Goal: Task Accomplishment & Management: Manage account settings

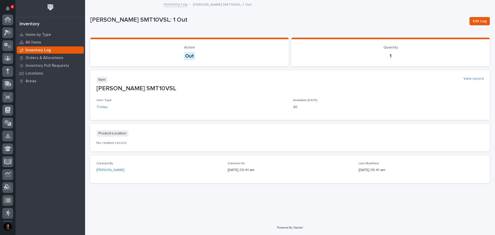
scroll to position [77, 0]
click at [36, 49] on p "Inventory Log" at bounding box center [38, 50] width 25 height 5
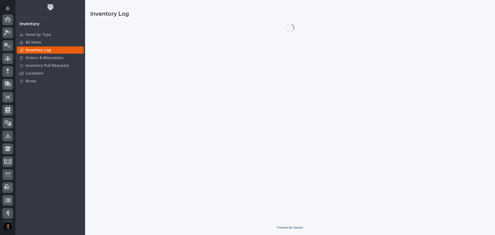
scroll to position [77, 0]
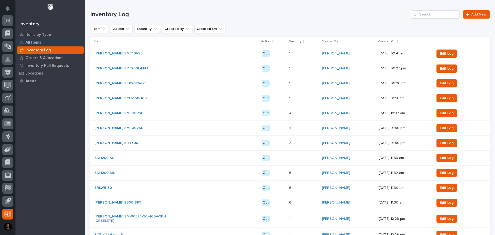
click at [474, 19] on div "Inventory Log Add New" at bounding box center [290, 12] width 400 height 25
click at [474, 14] on span "Add New" at bounding box center [479, 15] width 15 height 4
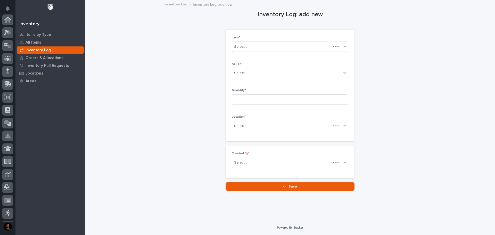
scroll to position [77, 0]
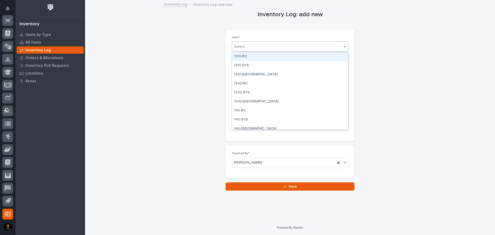
click at [254, 47] on div "Select..." at bounding box center [287, 47] width 110 height 9
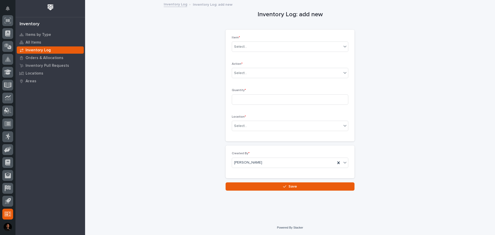
click at [117, 100] on div "Inventory Log: add new Loading... Saving… Loading... Saving… Loading... Saving……" at bounding box center [290, 96] width 400 height 190
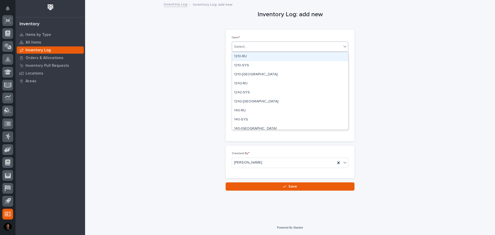
click at [262, 49] on div "Select..." at bounding box center [287, 47] width 110 height 9
click at [263, 47] on div "Select..." at bounding box center [287, 47] width 110 height 9
type input "***"
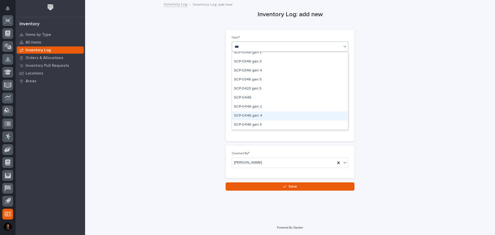
scroll to position [129, 0]
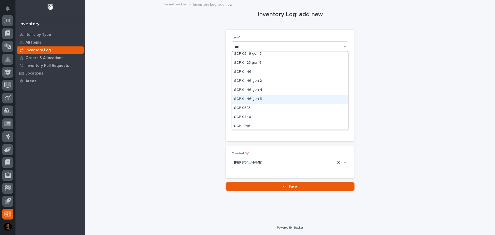
click at [256, 99] on div "SCP-0446 gen 5" at bounding box center [290, 99] width 116 height 9
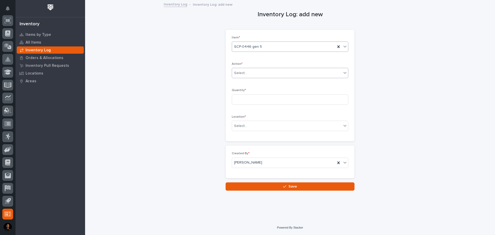
click at [249, 75] on div "Select..." at bounding box center [287, 73] width 110 height 9
click at [246, 90] on div "Out" at bounding box center [290, 91] width 116 height 9
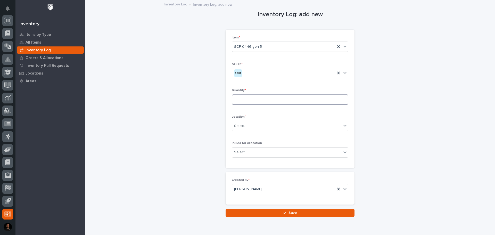
click at [245, 97] on input at bounding box center [290, 99] width 117 height 10
type input "1"
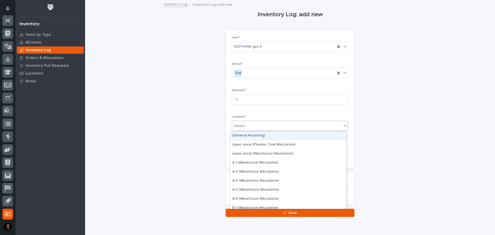
click at [247, 128] on div "Select..." at bounding box center [287, 126] width 110 height 9
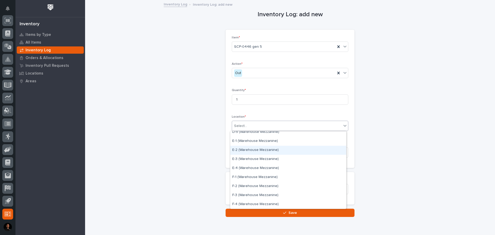
scroll to position [232, 0]
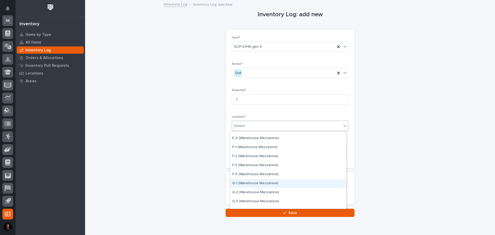
click at [250, 182] on div "G-1 (Warehouse Mezzanine)" at bounding box center [288, 183] width 116 height 9
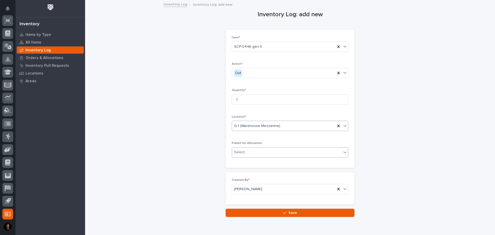
click at [247, 155] on div "Select..." at bounding box center [287, 152] width 110 height 9
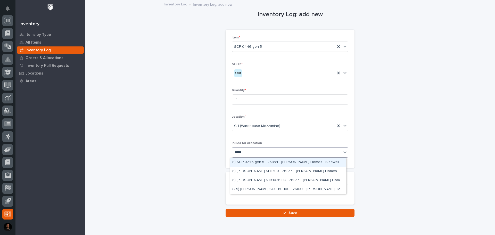
type input "*****"
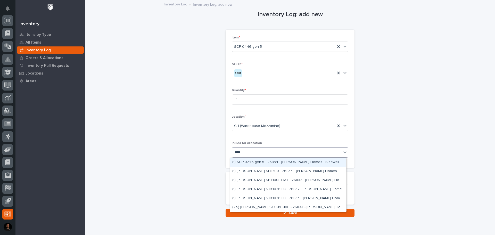
type input "*****"
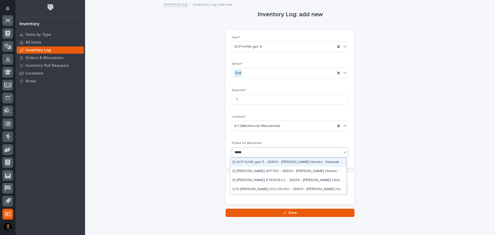
click at [253, 162] on div "(1) SCP-0246 gen 5 - 26834 - [PERSON_NAME] Homes - Sidewall System Modification…" at bounding box center [288, 162] width 116 height 9
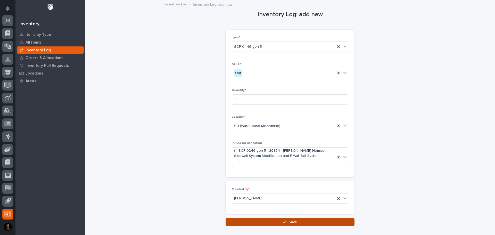
click at [292, 223] on span "Save" at bounding box center [293, 222] width 9 height 4
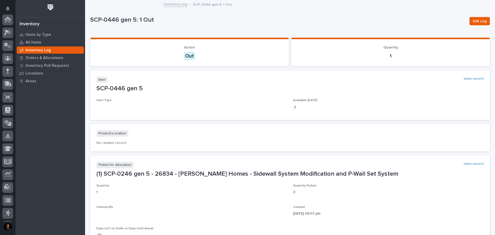
scroll to position [77, 0]
click at [180, 2] on link "Inventory Log" at bounding box center [175, 4] width 23 height 6
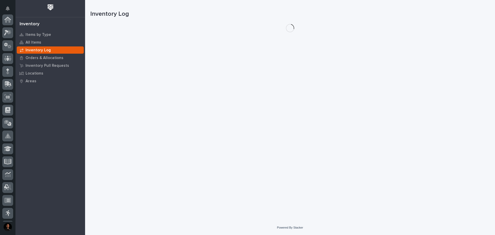
scroll to position [77, 0]
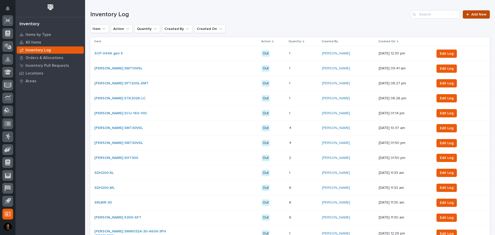
click at [478, 12] on link "Add New" at bounding box center [476, 14] width 27 height 8
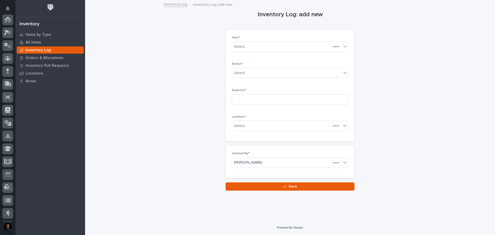
scroll to position [77, 0]
click at [266, 45] on div "Select..." at bounding box center [287, 47] width 110 height 9
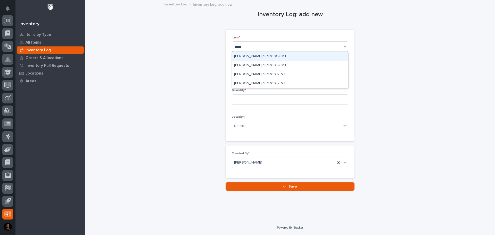
type input "******"
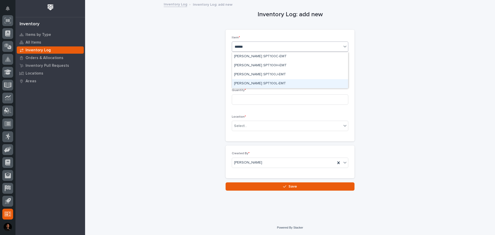
drag, startPoint x: 265, startPoint y: 77, endPoint x: 267, endPoint y: 84, distance: 6.9
click at [267, 84] on div "[PERSON_NAME] SPT100L-EMT" at bounding box center [290, 83] width 116 height 9
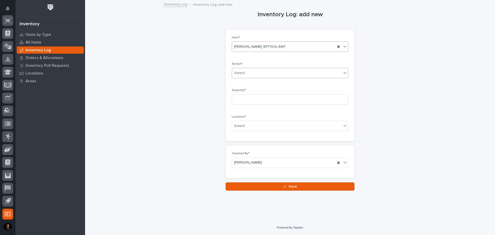
click at [267, 76] on div "Select..." at bounding box center [287, 73] width 110 height 9
click at [261, 87] on div "Out" at bounding box center [290, 91] width 116 height 9
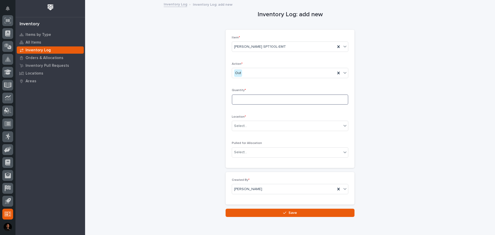
click at [240, 97] on input at bounding box center [290, 99] width 117 height 10
type input "1"
click at [235, 125] on div "Select..." at bounding box center [240, 125] width 13 height 5
type input "*****"
click at [205, 103] on div "Inventory Log: add new Loading... Saving… Loading... Saving… Loading... Saving……" at bounding box center [290, 109] width 400 height 216
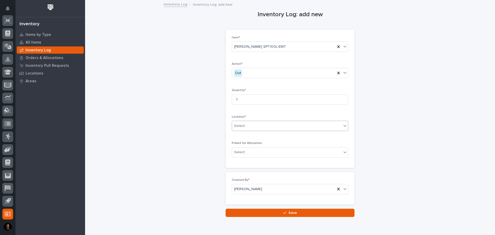
click at [260, 125] on div "Select..." at bounding box center [287, 126] width 110 height 9
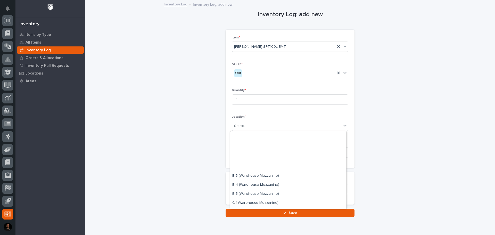
scroll to position [103, 0]
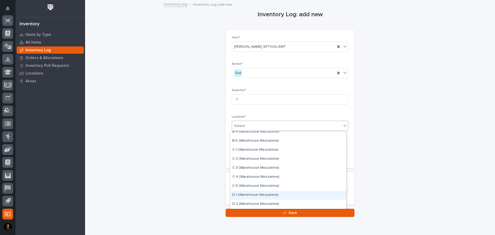
click at [257, 193] on div "D-1 (Warehouse Mezzanine)" at bounding box center [288, 195] width 116 height 9
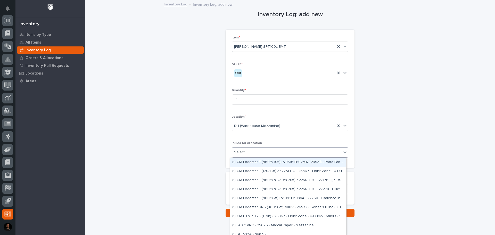
click at [242, 153] on div "Select..." at bounding box center [240, 152] width 13 height 5
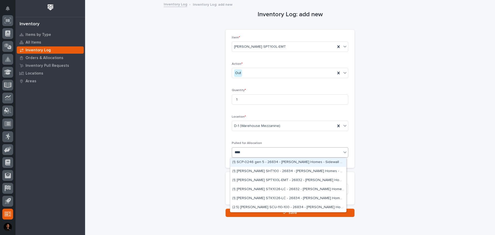
type input "*****"
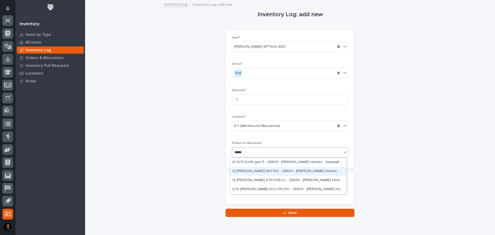
click at [263, 173] on div "(1) [PERSON_NAME] SHT100 - 26834 - [PERSON_NAME] Homes - Sidewall System Modifi…" at bounding box center [288, 171] width 116 height 9
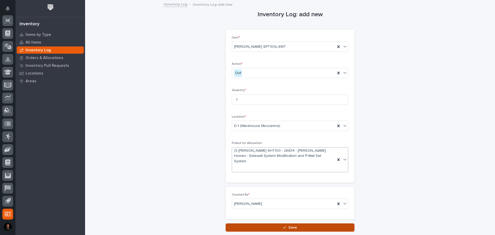
click at [268, 223] on button "Save" at bounding box center [290, 227] width 129 height 8
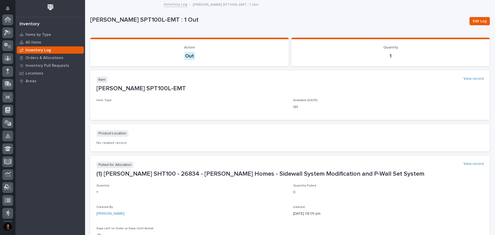
scroll to position [77, 0]
click at [179, 1] on link "Inventory Log" at bounding box center [175, 4] width 23 height 6
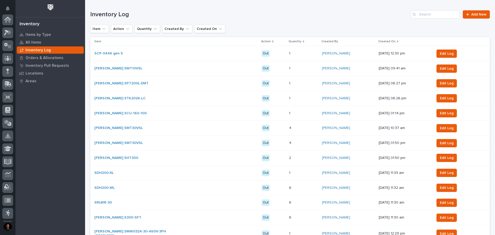
scroll to position [77, 0]
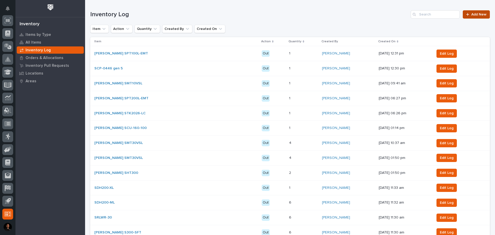
click at [472, 15] on span "Add New" at bounding box center [479, 15] width 15 height 4
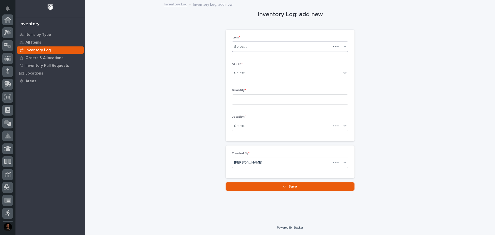
scroll to position [77, 0]
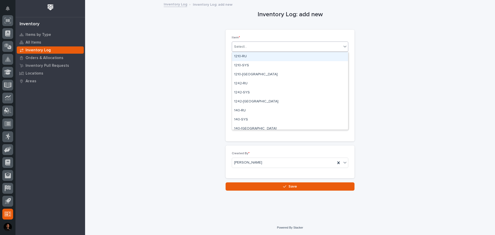
click at [252, 46] on div "Select..." at bounding box center [287, 47] width 110 height 9
type input "***"
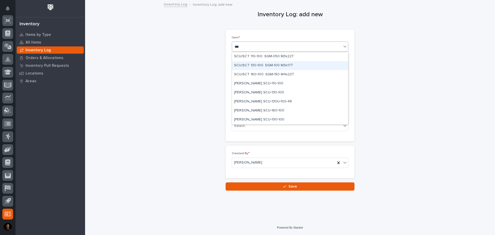
click at [267, 66] on div "SCU/SCT 130-100: SGM-100 M3x17T" at bounding box center [290, 65] width 116 height 9
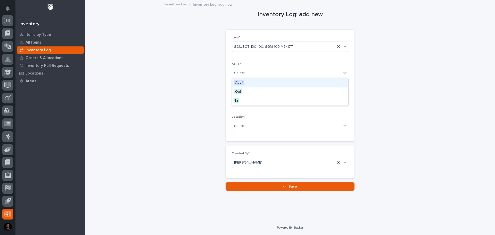
click at [260, 72] on div "Select..." at bounding box center [287, 73] width 110 height 9
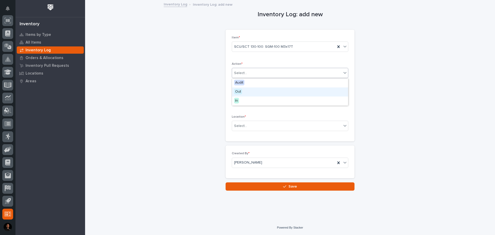
click at [255, 90] on div "Out" at bounding box center [290, 91] width 116 height 9
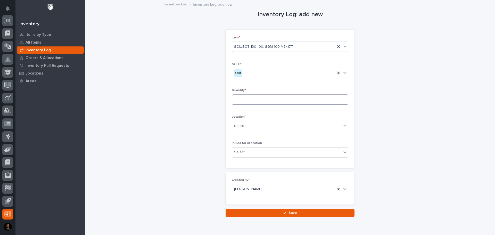
click at [250, 98] on input at bounding box center [290, 99] width 117 height 10
type input "2"
click at [256, 125] on div "Select..." at bounding box center [287, 126] width 110 height 9
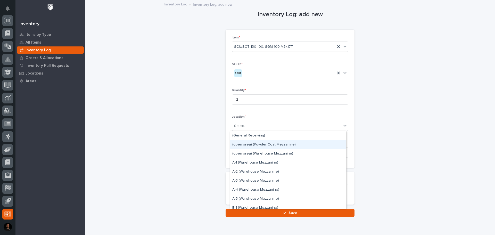
click at [261, 143] on div "(open area) (Powder Coat Mezzanine)" at bounding box center [288, 144] width 116 height 9
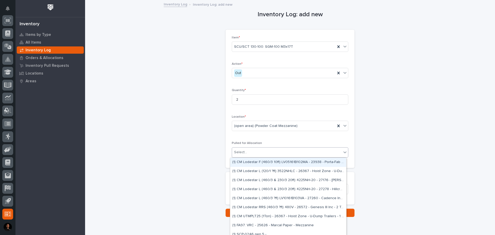
click at [259, 153] on div "Select..." at bounding box center [287, 152] width 110 height 9
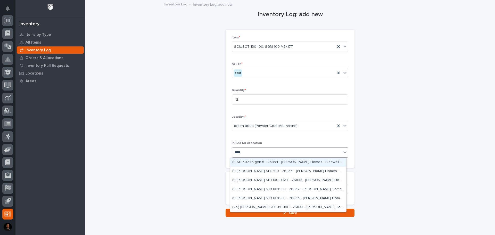
type input "*****"
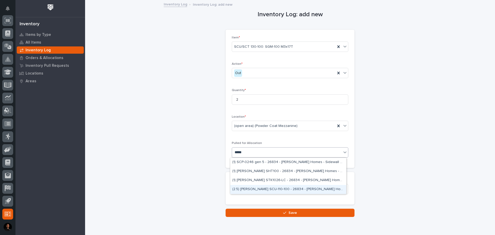
click at [263, 188] on div "(2.5) [PERSON_NAME] SCU-110-100 - 26834 - [PERSON_NAME] Homes - Sidewall System…" at bounding box center [288, 189] width 116 height 9
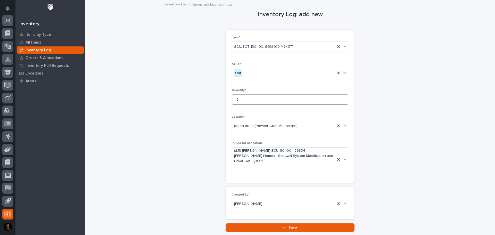
click at [240, 102] on input "2" at bounding box center [290, 99] width 117 height 10
type input "2.5"
click at [278, 111] on div "Item * SCU/SCT 130-100: SGM-100 M3x17T Action * Out Quantity * 2.5 Location * (…" at bounding box center [290, 106] width 117 height 141
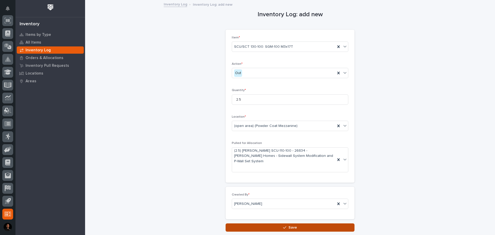
click at [282, 223] on button "Save" at bounding box center [290, 227] width 129 height 8
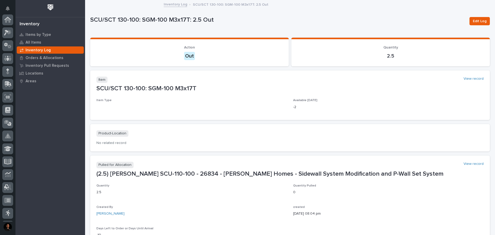
scroll to position [77, 0]
click at [176, 2] on link "Inventory Log" at bounding box center [175, 4] width 23 height 6
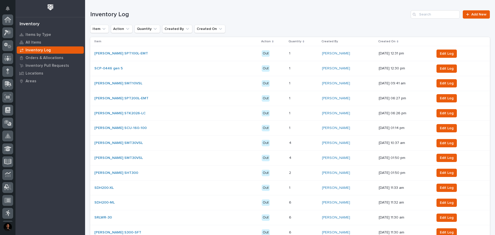
scroll to position [77, 0]
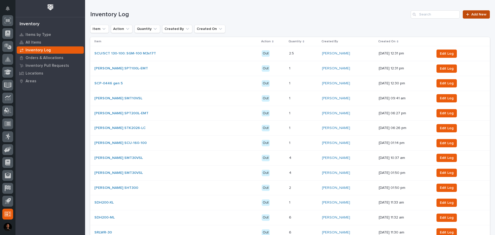
click at [476, 14] on span "Add New" at bounding box center [479, 15] width 15 height 4
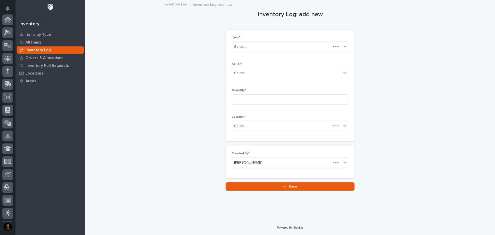
scroll to position [77, 0]
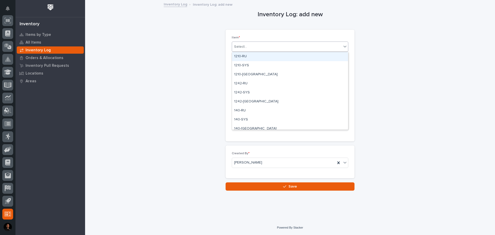
click at [249, 46] on div "Select..." at bounding box center [287, 47] width 110 height 9
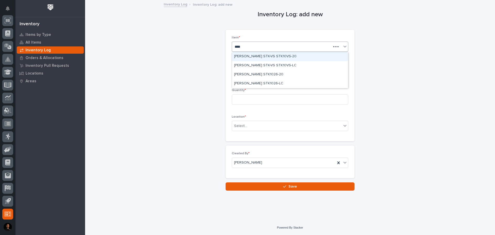
type input "*****"
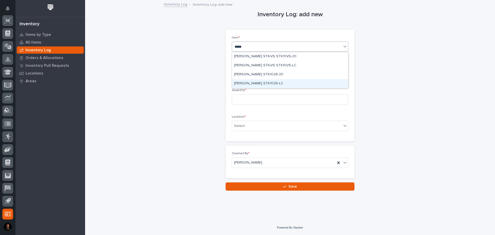
click at [262, 81] on div "[PERSON_NAME] STK1026-LC" at bounding box center [290, 83] width 116 height 9
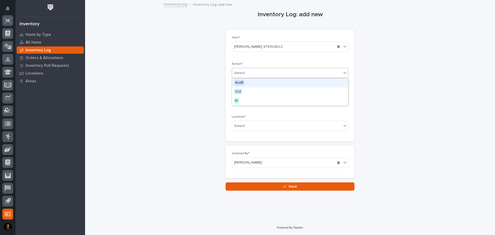
click at [259, 75] on div "Select..." at bounding box center [287, 73] width 110 height 9
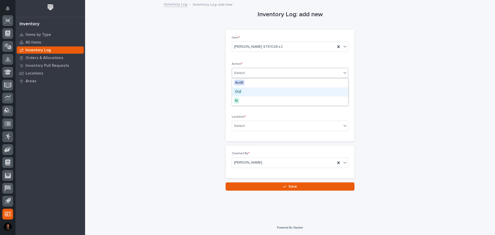
click at [253, 92] on div "Out" at bounding box center [290, 91] width 116 height 9
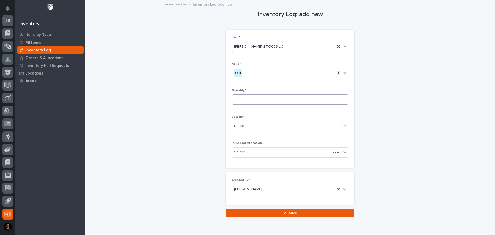
click at [250, 98] on input at bounding box center [290, 99] width 117 height 10
type input "1"
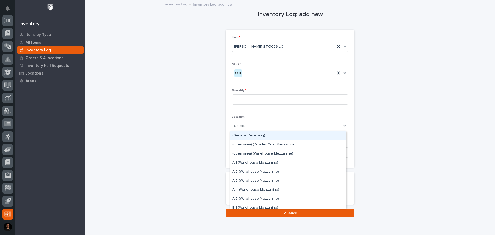
click at [248, 123] on div "Select..." at bounding box center [287, 126] width 110 height 9
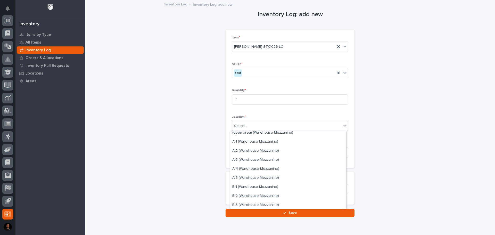
scroll to position [26, 0]
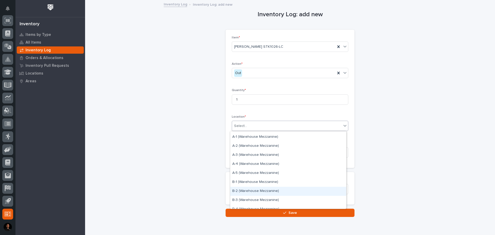
click at [257, 193] on div "B-2 (Warehouse Mezzanine)" at bounding box center [288, 191] width 116 height 9
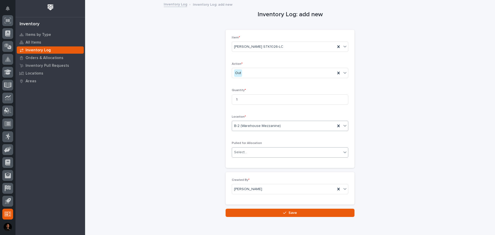
click at [251, 151] on div "Select..." at bounding box center [287, 152] width 110 height 9
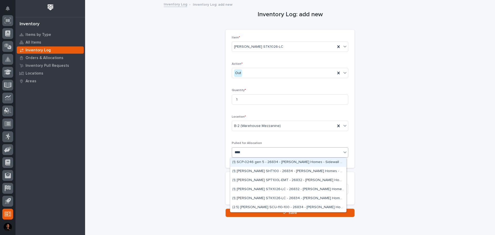
type input "*****"
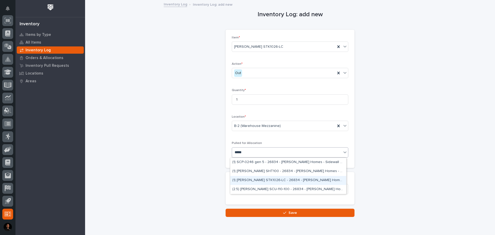
click at [265, 181] on div "(1) [PERSON_NAME] STK1026-LC - 26834 - [PERSON_NAME] Homes - Sidewall System Mo…" at bounding box center [288, 180] width 116 height 9
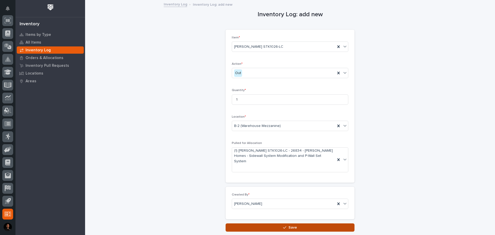
click at [271, 223] on button "Save" at bounding box center [290, 227] width 129 height 8
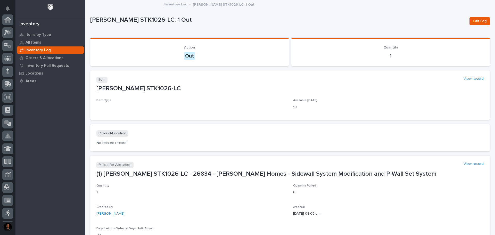
scroll to position [77, 0]
click at [39, 51] on p "Inventory Log" at bounding box center [38, 50] width 25 height 5
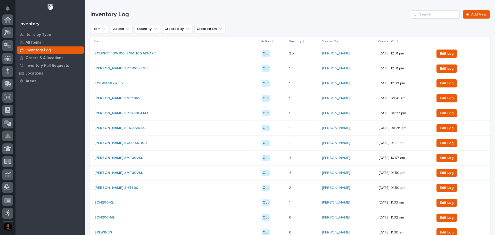
scroll to position [77, 0]
